Goal: Participate in discussion

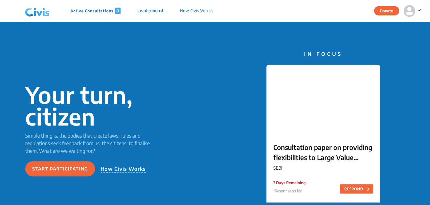
click at [93, 10] on p "Active Consultations 8" at bounding box center [95, 11] width 50 height 6
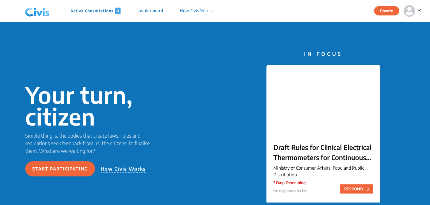
click at [105, 14] on p "Active Consultations 8" at bounding box center [95, 11] width 50 height 6
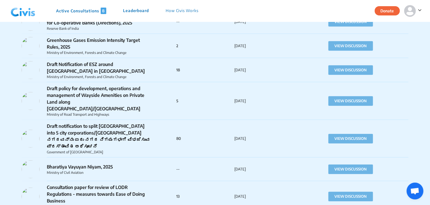
scroll to position [574, 0]
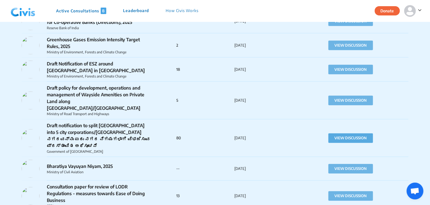
click at [335, 133] on button "VIEW DISCUSSION" at bounding box center [350, 138] width 45 height 10
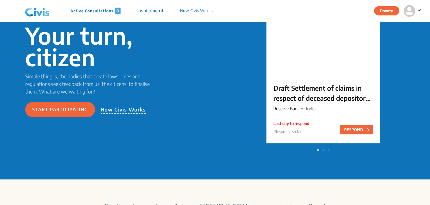
scroll to position [59, 0]
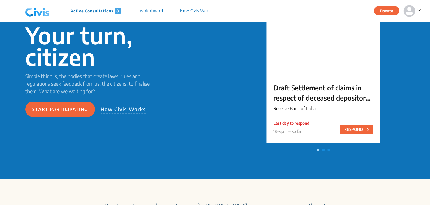
click at [93, 13] on p "Active Consultations 8" at bounding box center [95, 11] width 50 height 6
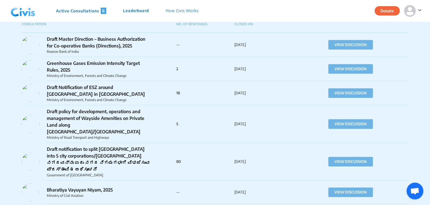
scroll to position [553, 0]
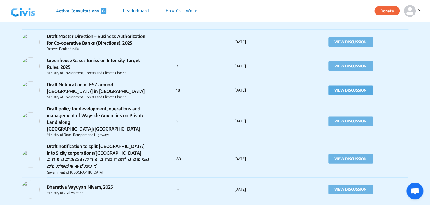
click at [350, 89] on button "VIEW DISCUSSION" at bounding box center [350, 91] width 45 height 10
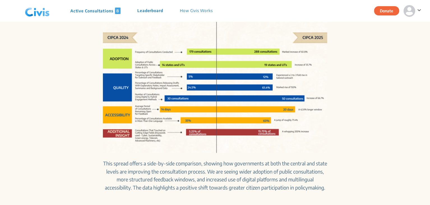
scroll to position [250, 0]
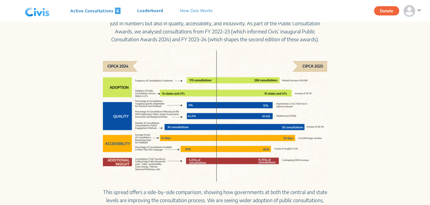
click at [90, 10] on p "Active Consultations 8" at bounding box center [95, 11] width 50 height 6
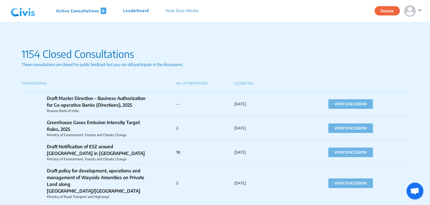
scroll to position [531, 0]
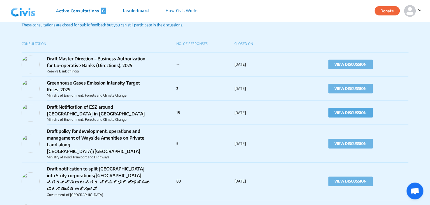
click at [336, 110] on button "VIEW DISCUSSION" at bounding box center [350, 113] width 45 height 10
